Goal: Transaction & Acquisition: Purchase product/service

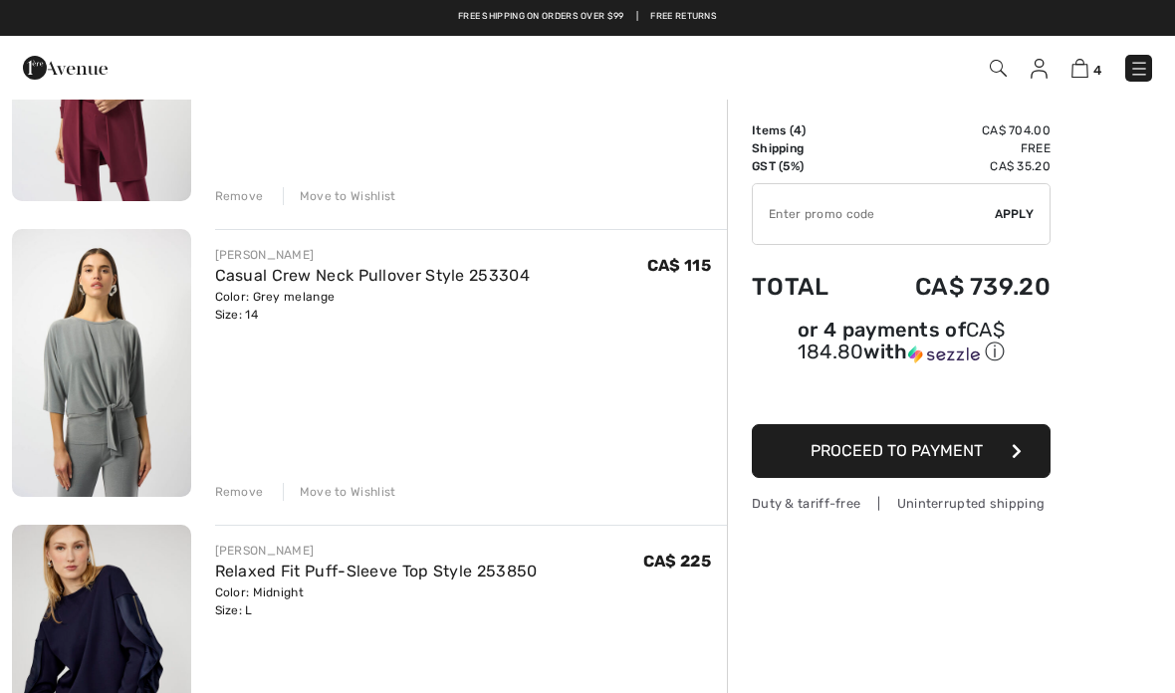
scroll to position [326, 0]
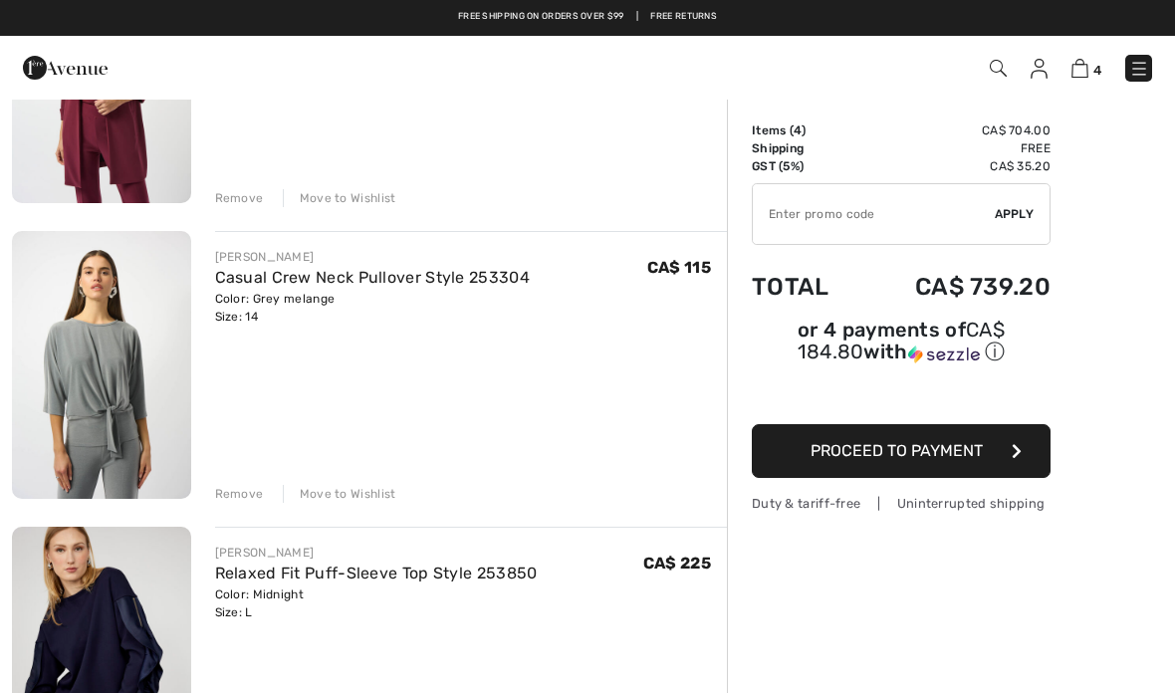
click at [1022, 452] on button "Proceed to Payment" at bounding box center [901, 451] width 299 height 54
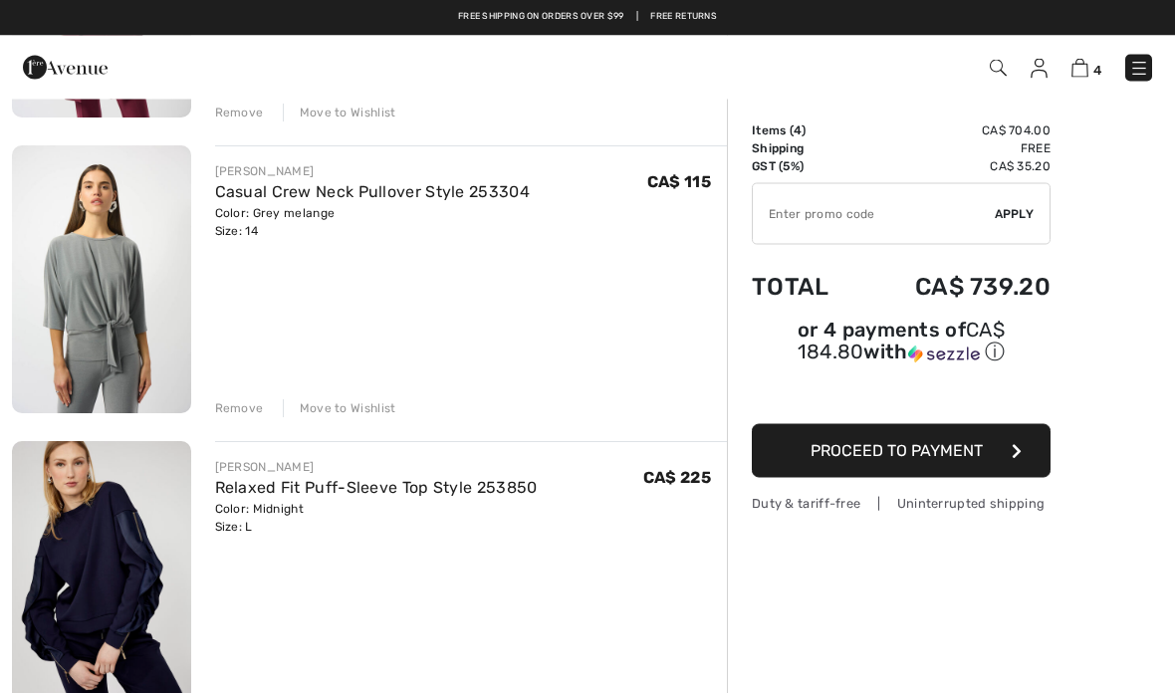
scroll to position [411, 0]
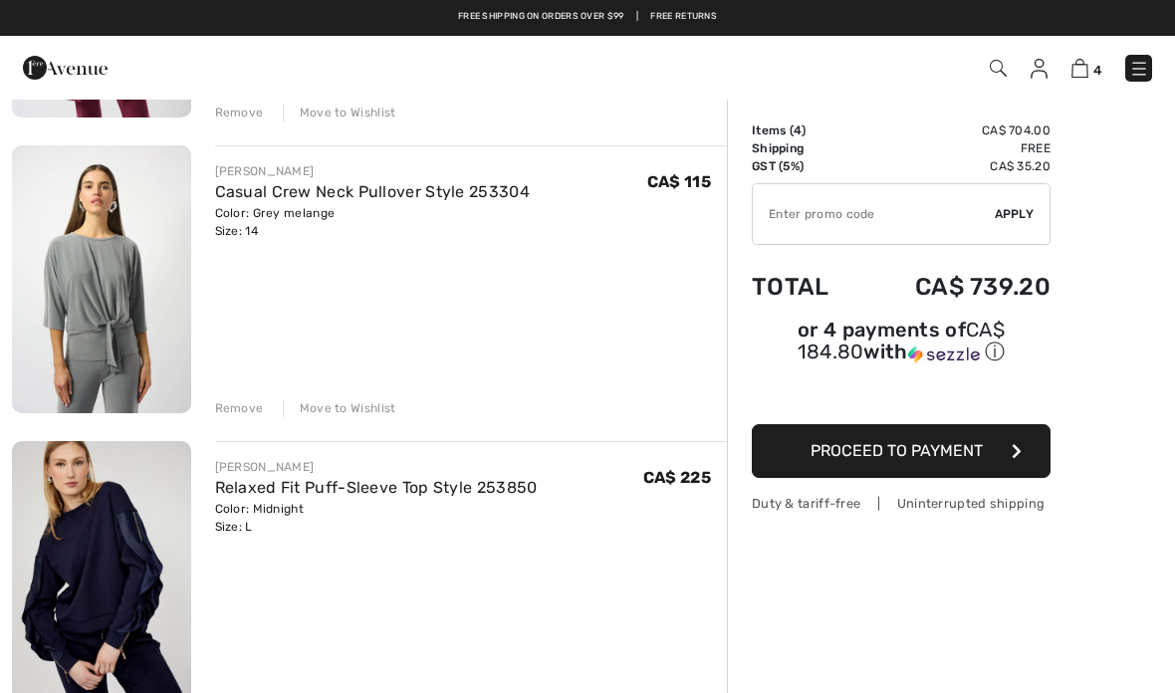
click at [1012, 452] on icon "button" at bounding box center [1017, 451] width 10 height 16
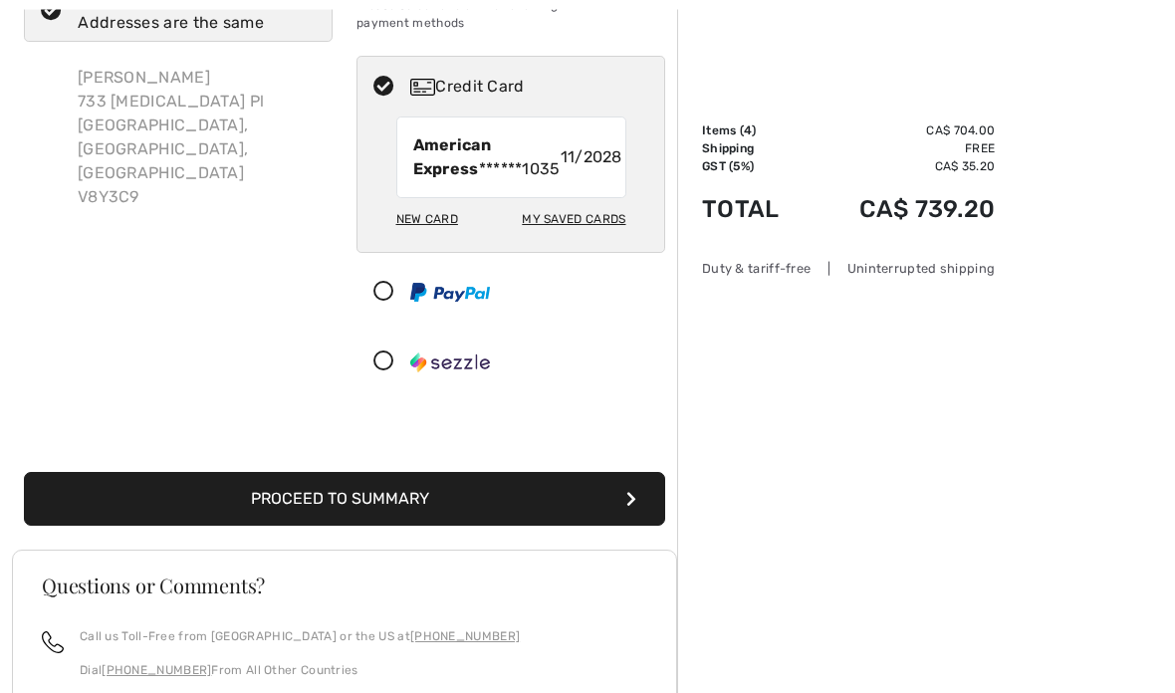
scroll to position [170, 0]
click at [617, 500] on button "Proceed to Summary" at bounding box center [344, 499] width 641 height 54
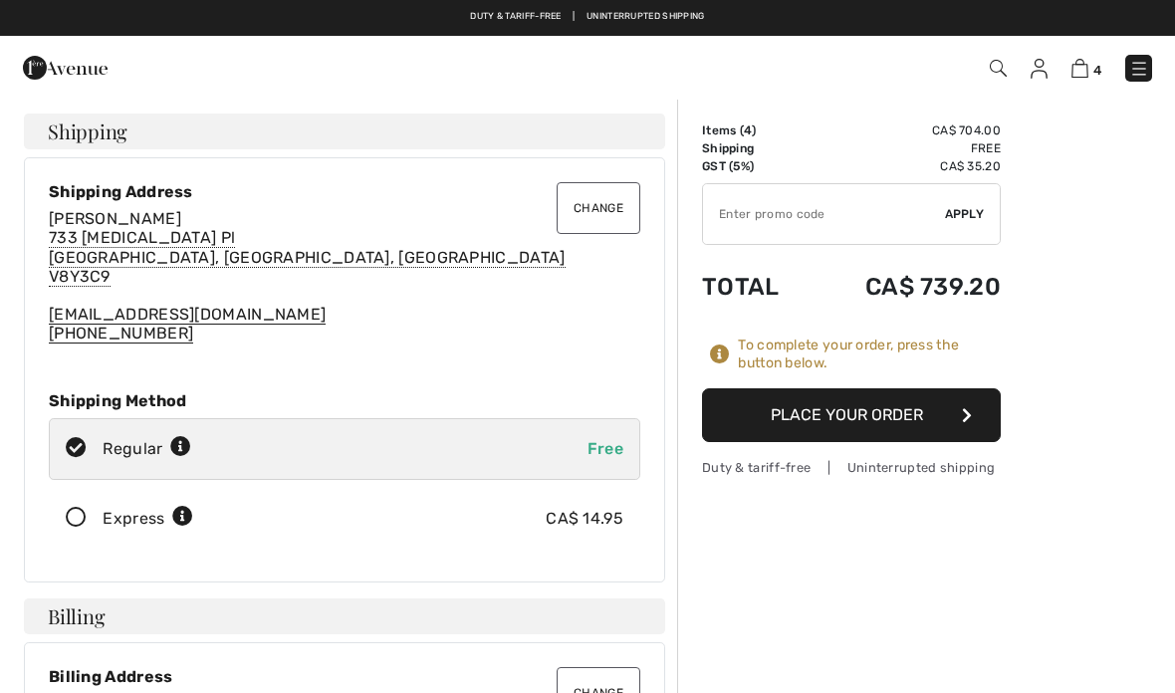
click at [936, 414] on button "Place Your Order" at bounding box center [851, 415] width 299 height 54
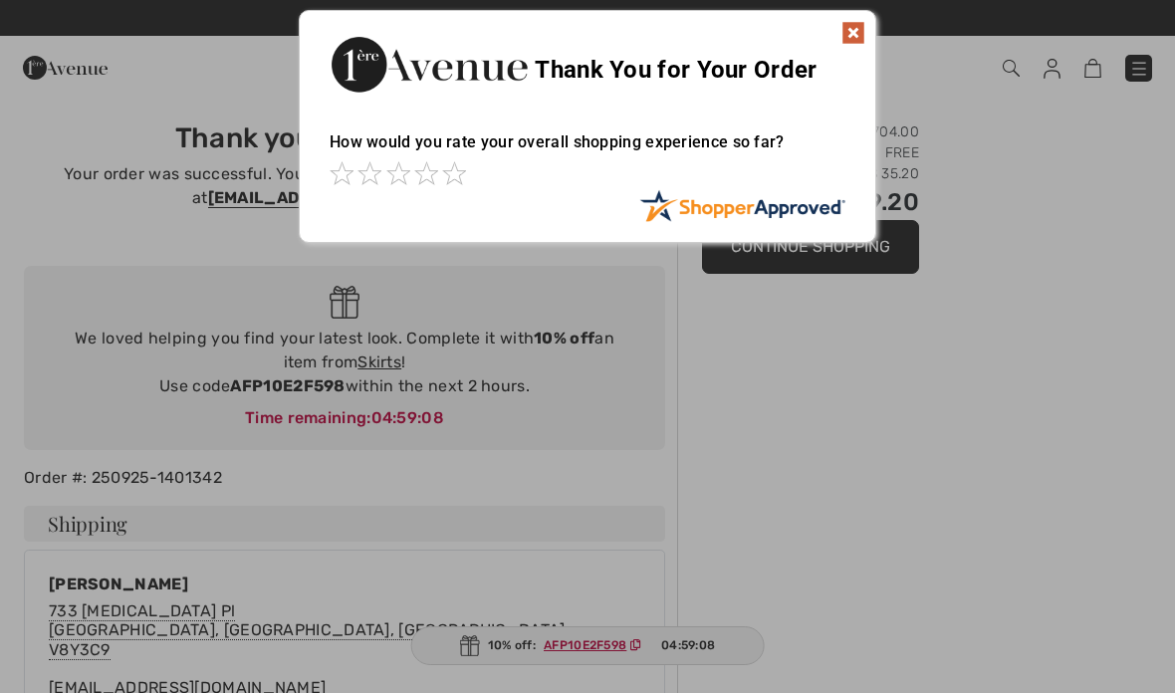
click at [845, 31] on img at bounding box center [853, 33] width 24 height 24
